Goal: Task Accomplishment & Management: Use online tool/utility

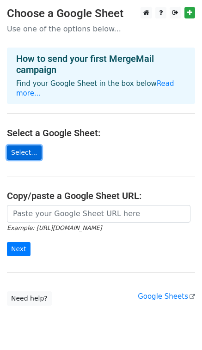
click at [16, 146] on link "Select..." at bounding box center [24, 153] width 35 height 14
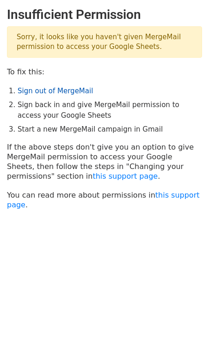
click at [60, 92] on link "Sign out of MergeMail" at bounding box center [55, 91] width 75 height 8
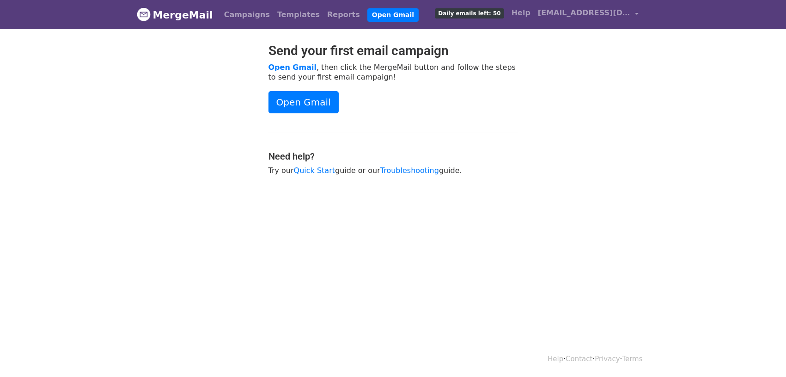
click at [589, 110] on div "Send your first email campaign Open Gmail , then click the MergeMail button and…" at bounding box center [393, 113] width 527 height 141
click at [637, 12] on link "go691238@gmail.com" at bounding box center [588, 15] width 108 height 22
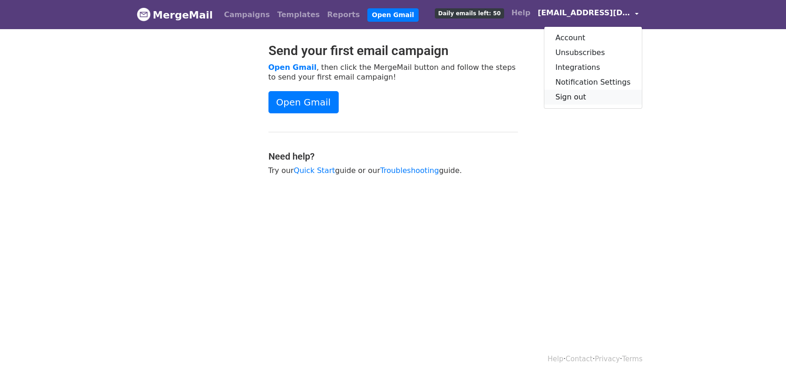
click at [592, 94] on link "Sign out" at bounding box center [594, 97] width 98 height 15
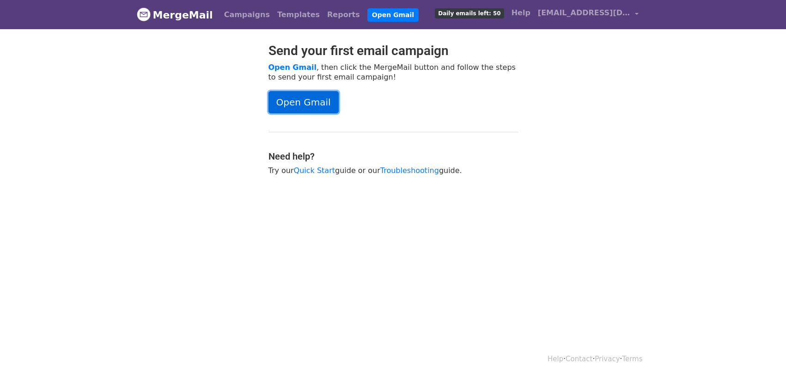
click at [318, 102] on link "Open Gmail" at bounding box center [304, 102] width 70 height 22
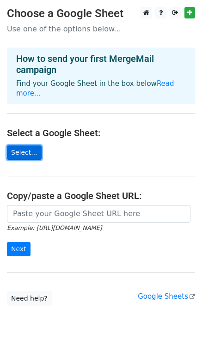
click at [30, 147] on link "Select..." at bounding box center [24, 153] width 35 height 14
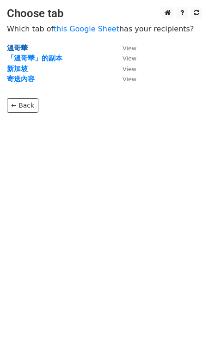
click at [11, 47] on strong "溫哥華" at bounding box center [17, 48] width 21 height 8
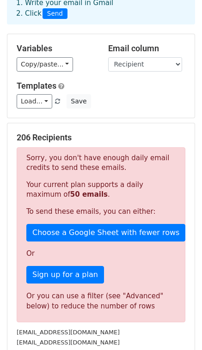
scroll to position [53, 0]
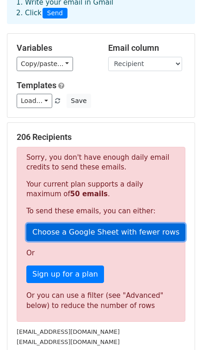
click at [85, 230] on link "Choose a Google Sheet with fewer rows" at bounding box center [105, 233] width 159 height 18
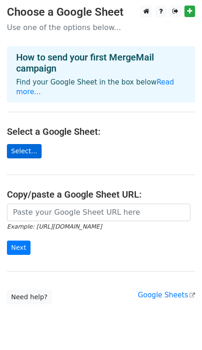
scroll to position [2, 0]
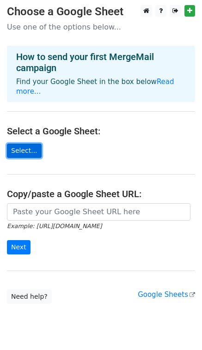
click at [23, 144] on link "Select..." at bounding box center [24, 151] width 35 height 14
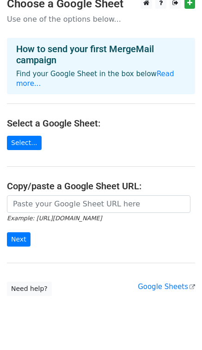
scroll to position [12, 0]
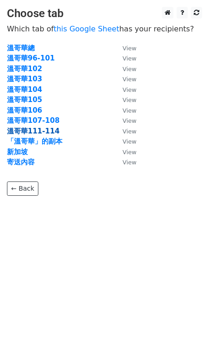
click at [45, 131] on strong "溫哥華111-114" at bounding box center [33, 131] width 53 height 8
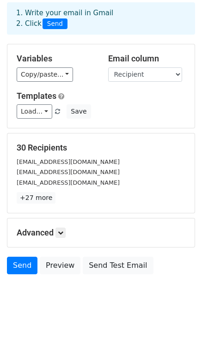
scroll to position [45, 0]
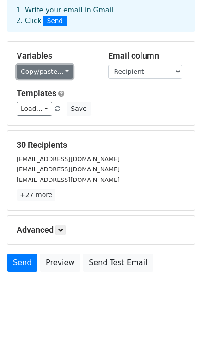
click at [54, 74] on link "Copy/paste..." at bounding box center [45, 72] width 56 height 14
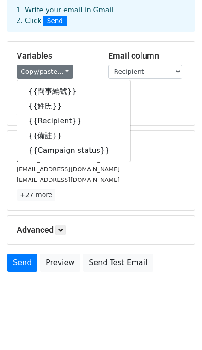
click at [95, 61] on div "Variables Copy/paste... {{問事編號}} {{姓氏}} {{Recipient}} {{備註}} {{Campaign status}}" at bounding box center [56, 65] width 92 height 28
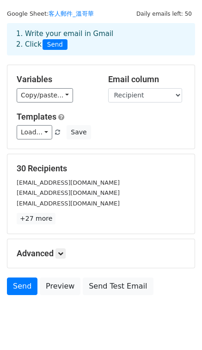
scroll to position [0, 0]
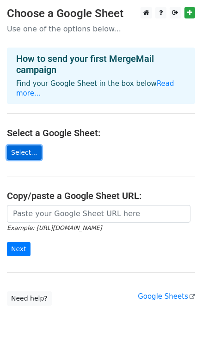
click at [26, 146] on link "Select..." at bounding box center [24, 153] width 35 height 14
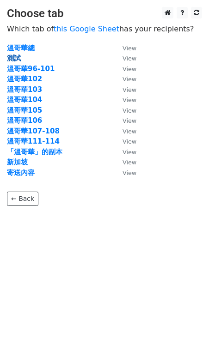
click at [16, 58] on strong "測試" at bounding box center [14, 58] width 14 height 8
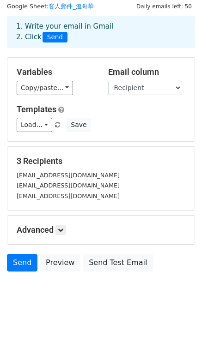
scroll to position [27, 0]
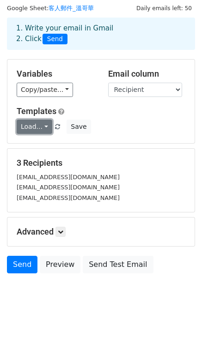
click at [44, 129] on link "Load..." at bounding box center [35, 127] width 36 height 14
click at [146, 134] on div "Variables Copy/paste... {{問事編號}} {{姓氏}} {{Recipient}} {{備註}} {{Campaign status}…" at bounding box center [100, 102] width 187 height 84
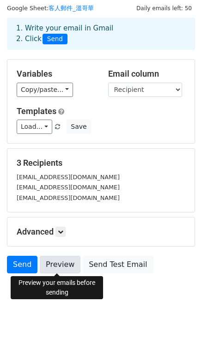
click at [57, 268] on link "Preview" at bounding box center [60, 265] width 41 height 18
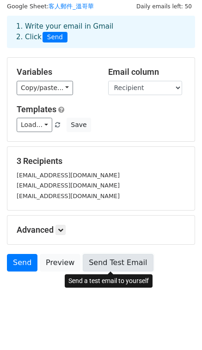
click at [129, 261] on link "Send Test Email" at bounding box center [118, 263] width 70 height 18
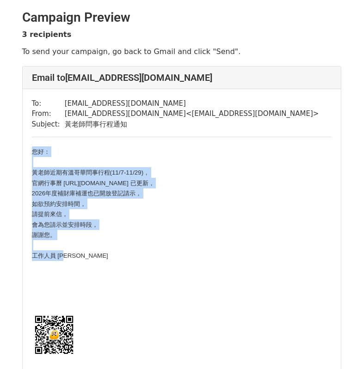
drag, startPoint x: 31, startPoint y: 150, endPoint x: 84, endPoint y: 253, distance: 115.4
click at [84, 253] on div "您好： 黃老師近期有溫哥華問事行程(11/7-11/29)， 官網行事曆 [URL][DOMAIN_NAME] 已更新， 2026年度補財庫補運也已開放登記請…" at bounding box center [182, 296] width 300 height 298
copy div "您好： 黃老師近期有溫哥華問事行程(11/7-11/29)， 官網行事曆 [URL][DOMAIN_NAME] 已更新， 2026年度補財庫補運也已開放登記請…"
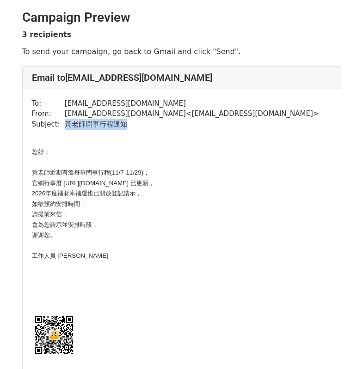
drag, startPoint x: 64, startPoint y: 123, endPoint x: 130, endPoint y: 124, distance: 66.6
click at [130, 124] on td "黃老師問事行程通知" at bounding box center [192, 124] width 254 height 11
copy td "黃老師問事行程通知"
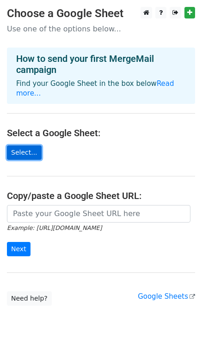
click at [30, 146] on link "Select..." at bounding box center [24, 153] width 35 height 14
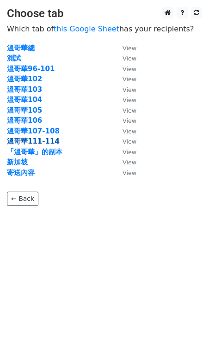
click at [44, 142] on strong "溫哥華111-114" at bounding box center [33, 141] width 53 height 8
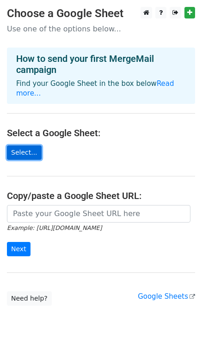
click at [32, 148] on link "Select..." at bounding box center [24, 153] width 35 height 14
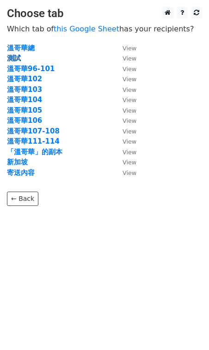
click at [19, 59] on strong "測試" at bounding box center [14, 58] width 14 height 8
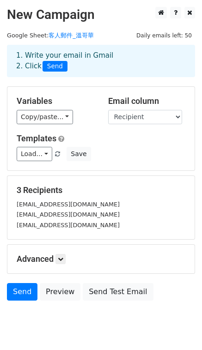
click at [96, 159] on div "Load... No templates saved Save" at bounding box center [101, 154] width 183 height 14
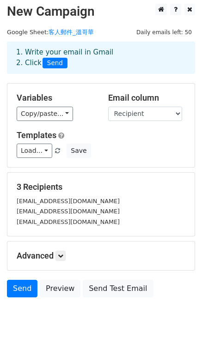
scroll to position [4, 0]
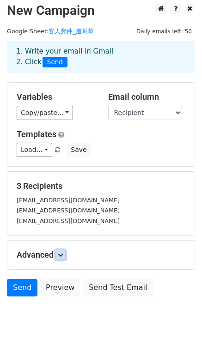
click at [64, 252] on link at bounding box center [60, 255] width 10 height 10
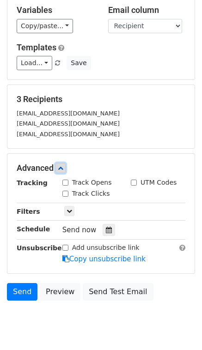
scroll to position [94, 0]
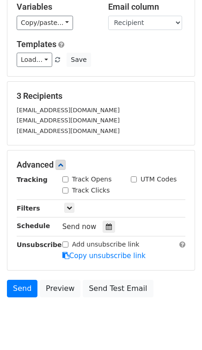
click at [64, 180] on input "Track Opens" at bounding box center [65, 180] width 6 height 6
checkbox input "true"
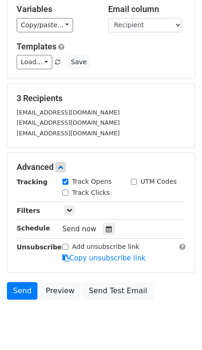
scroll to position [92, 0]
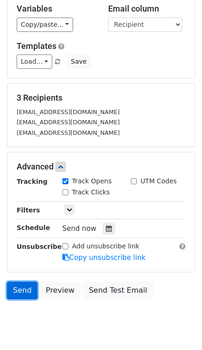
click at [25, 296] on link "Send" at bounding box center [22, 291] width 31 height 18
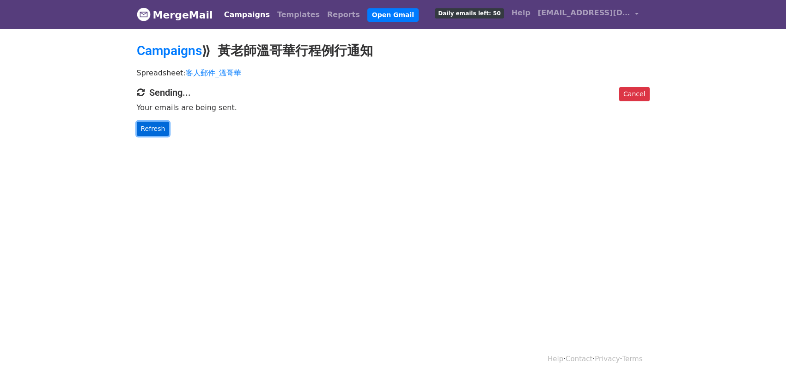
click at [152, 126] on link "Refresh" at bounding box center [153, 129] width 33 height 14
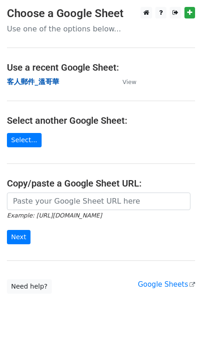
click at [36, 84] on strong "客人郵件_溫哥華" at bounding box center [33, 82] width 52 height 8
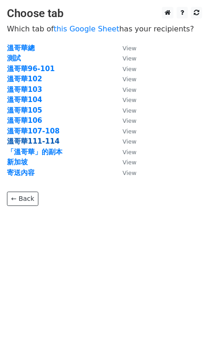
click at [37, 139] on strong "溫哥華111-114" at bounding box center [33, 141] width 53 height 8
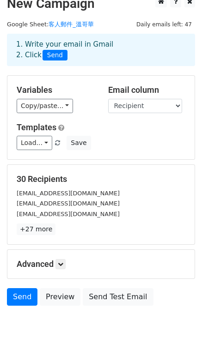
scroll to position [13, 0]
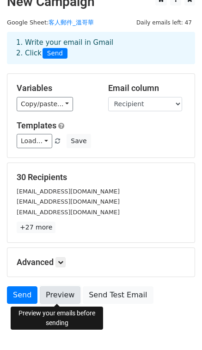
click at [53, 296] on link "Preview" at bounding box center [60, 296] width 41 height 18
click at [70, 297] on link "Preview" at bounding box center [60, 296] width 41 height 18
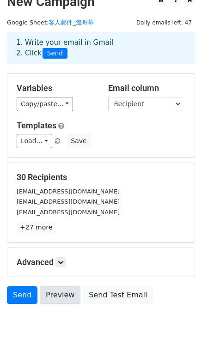
click at [60, 295] on link "Preview" at bounding box center [60, 296] width 41 height 18
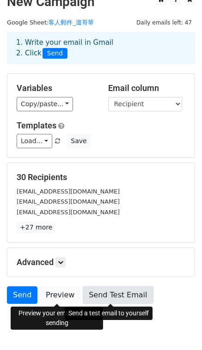
click at [104, 294] on link "Send Test Email" at bounding box center [118, 296] width 70 height 18
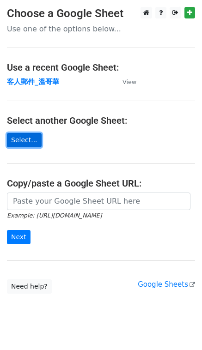
click at [27, 136] on link "Select..." at bounding box center [24, 140] width 35 height 14
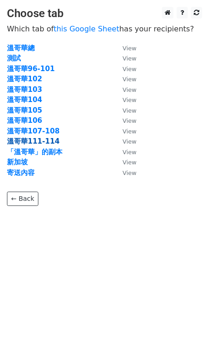
click at [42, 142] on strong "溫哥華111-114" at bounding box center [33, 141] width 53 height 8
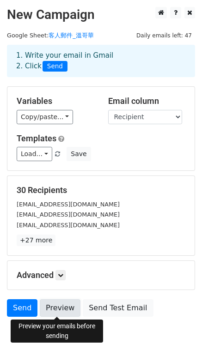
click at [69, 310] on link "Preview" at bounding box center [60, 309] width 41 height 18
click at [62, 312] on link "Preview" at bounding box center [60, 309] width 41 height 18
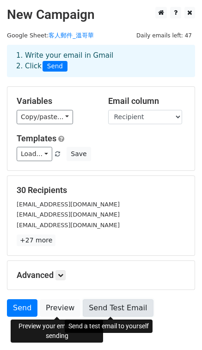
click at [129, 312] on link "Send Test Email" at bounding box center [118, 309] width 70 height 18
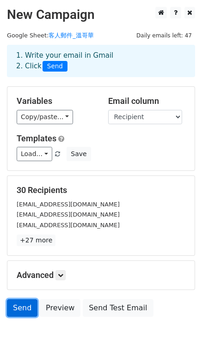
click at [20, 306] on link "Send" at bounding box center [22, 309] width 31 height 18
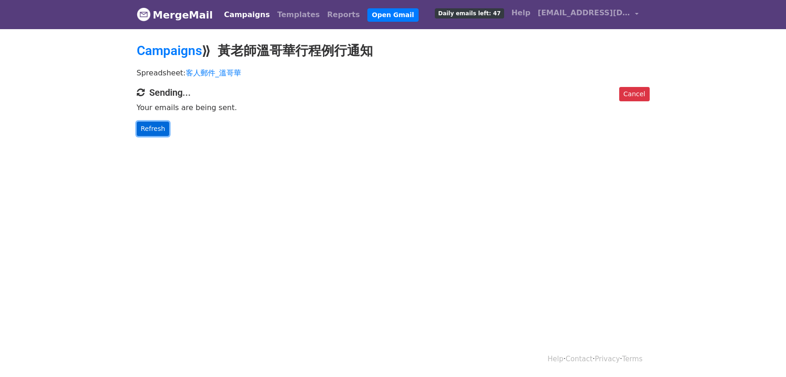
click at [150, 125] on link "Refresh" at bounding box center [153, 129] width 33 height 14
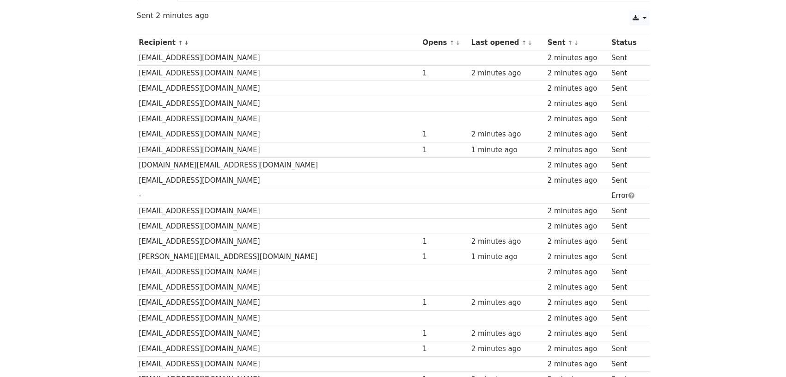
scroll to position [113, 0]
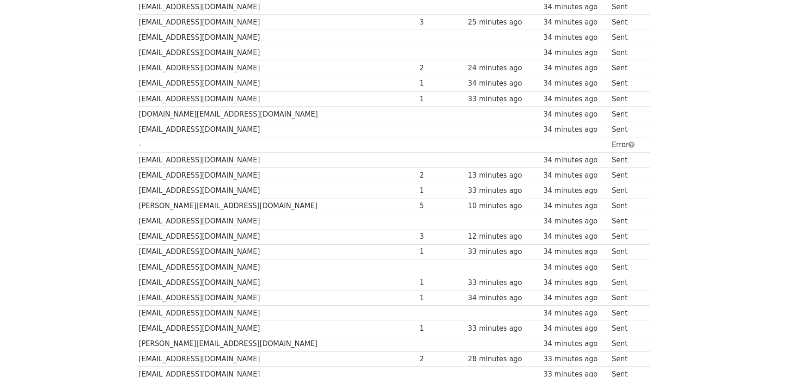
scroll to position [269, 0]
